Goal: Task Accomplishment & Management: Use online tool/utility

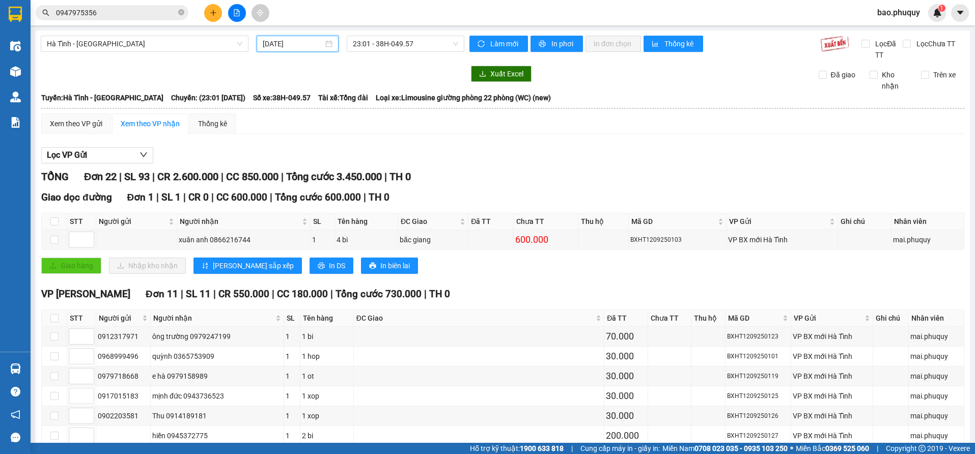
click at [272, 42] on input "[DATE]" at bounding box center [293, 43] width 61 height 11
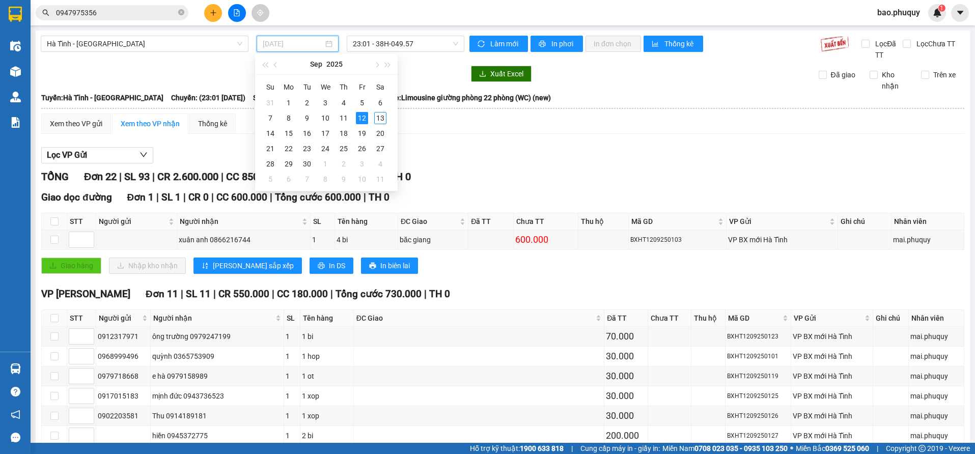
click at [364, 116] on div "12" at bounding box center [362, 118] width 12 height 12
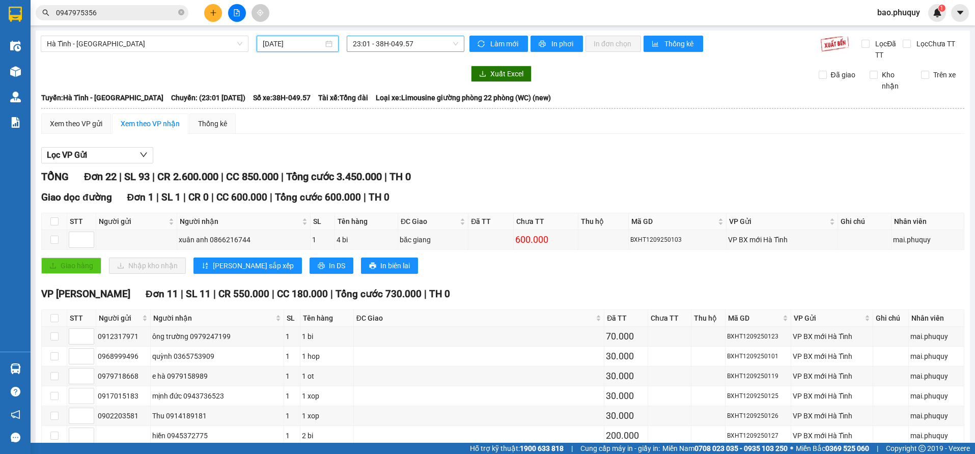
click at [403, 45] on span "23:01 - 38H-049.57" at bounding box center [405, 43] width 105 height 15
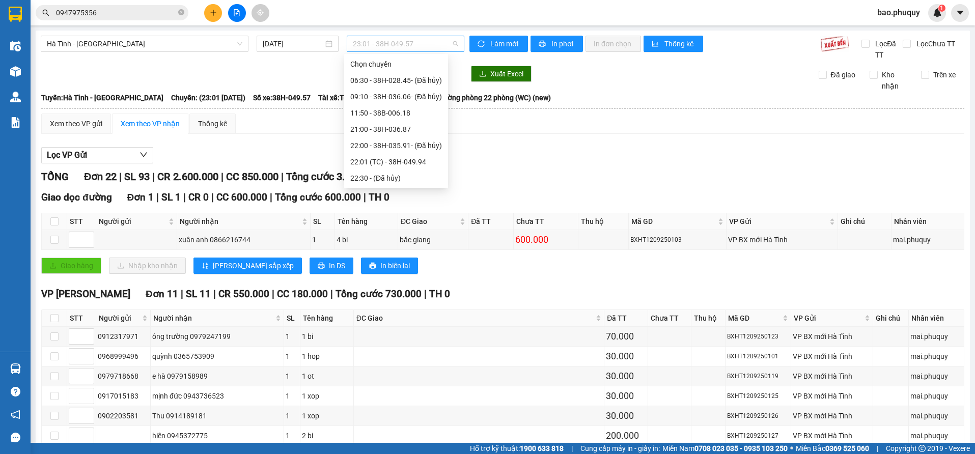
scroll to position [49, 0]
click at [408, 158] on div "23:00 - 38H-028.74" at bounding box center [396, 161] width 92 height 11
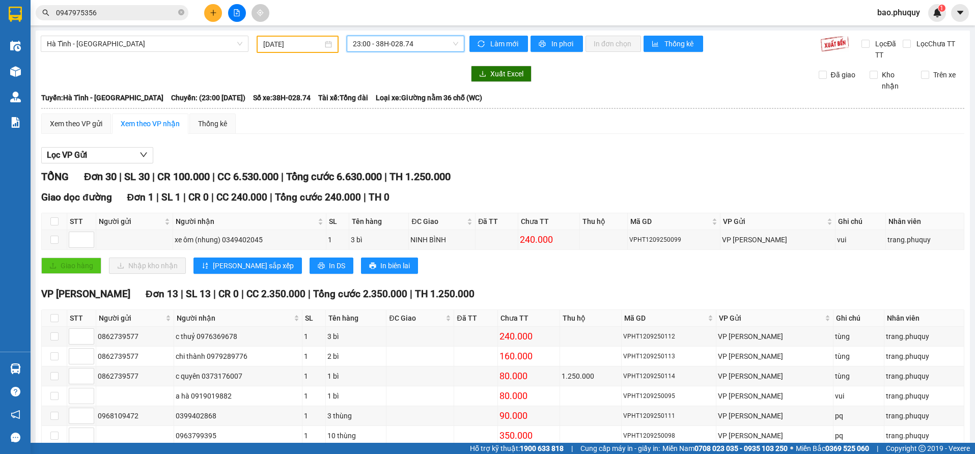
click at [407, 44] on span "23:00 - 38H-028.74" at bounding box center [405, 43] width 105 height 15
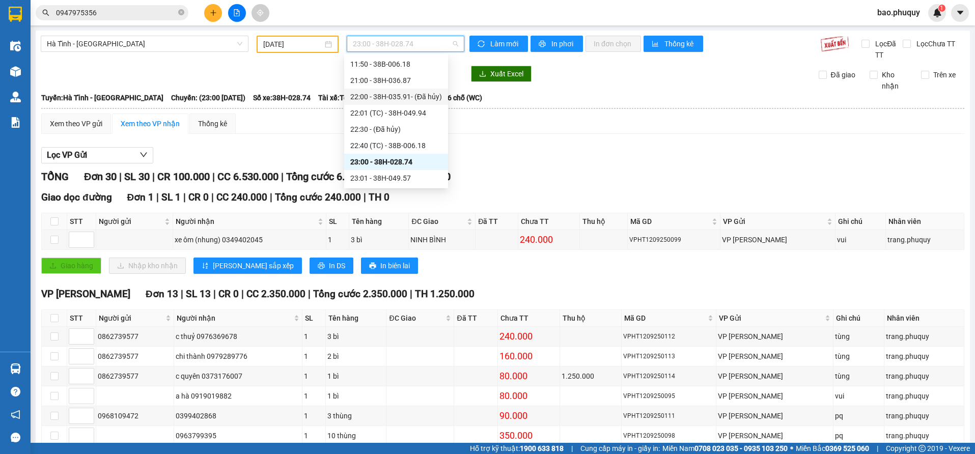
click at [275, 43] on input "[DATE]" at bounding box center [293, 44] width 60 height 11
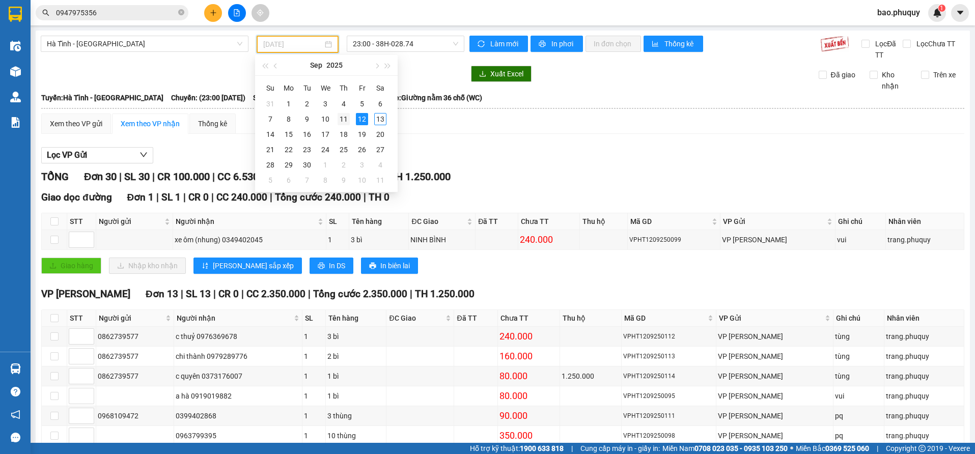
click at [348, 118] on div "11" at bounding box center [344, 119] width 12 height 12
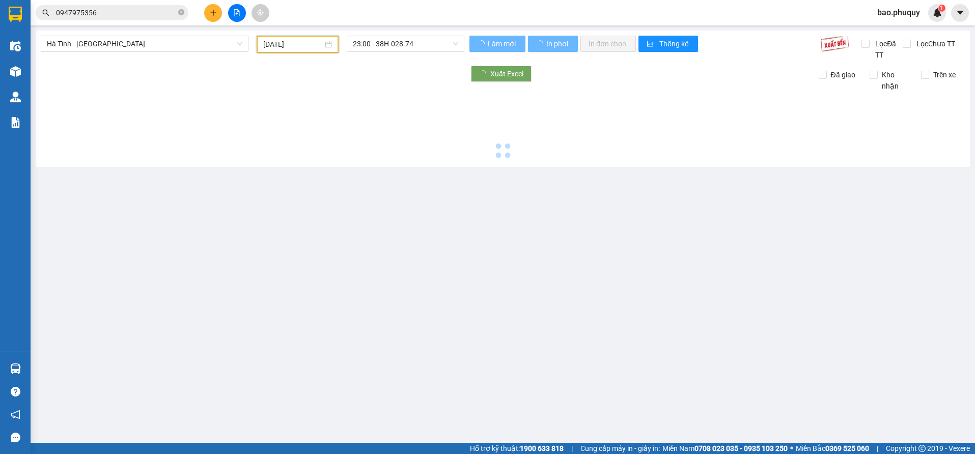
type input "[DATE]"
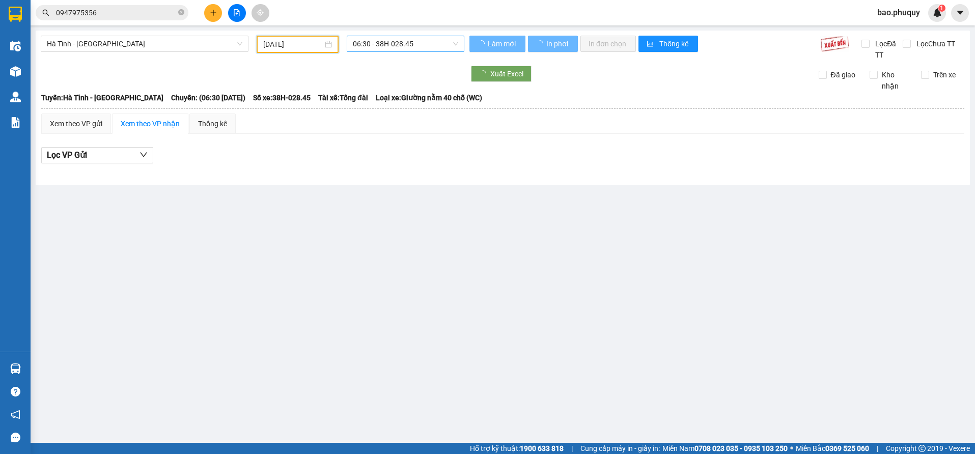
click at [422, 46] on span "06:30 - 38H-028.45" at bounding box center [405, 43] width 105 height 15
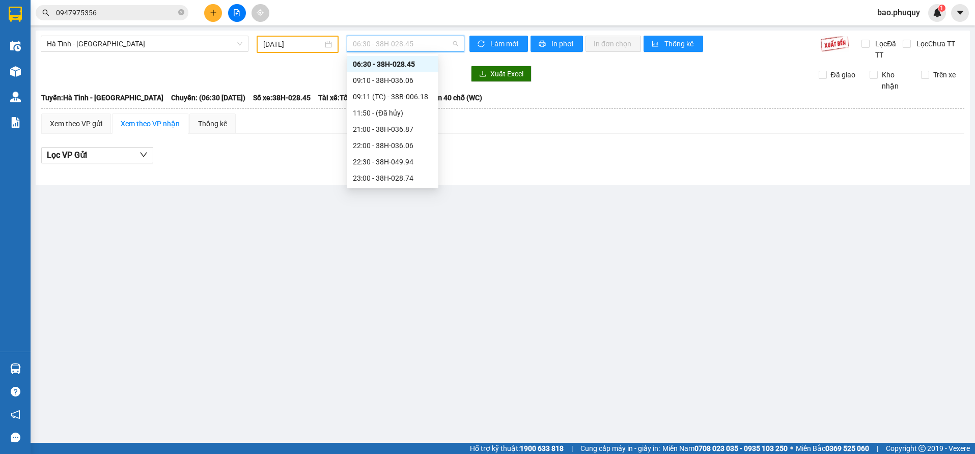
scroll to position [33, 0]
click at [404, 159] on div "23:00 - 38H-028.74" at bounding box center [392, 161] width 79 height 11
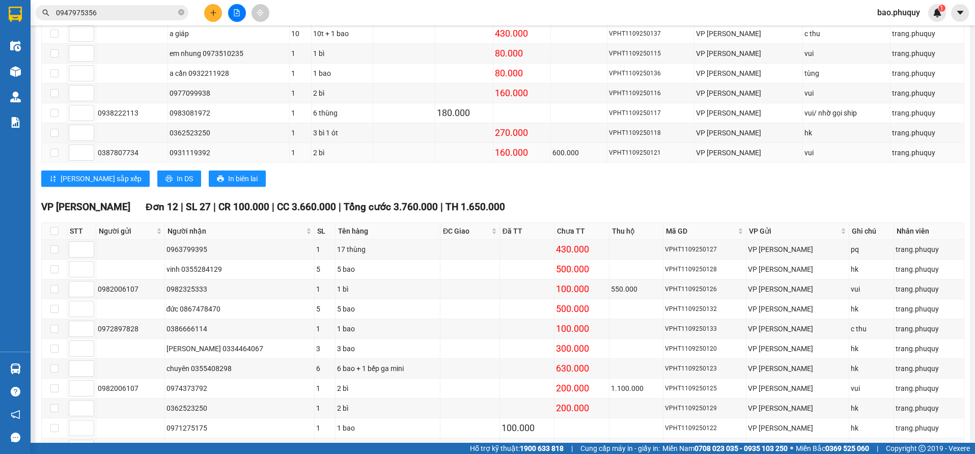
scroll to position [356, 0]
